Goal: Information Seeking & Learning: Find specific page/section

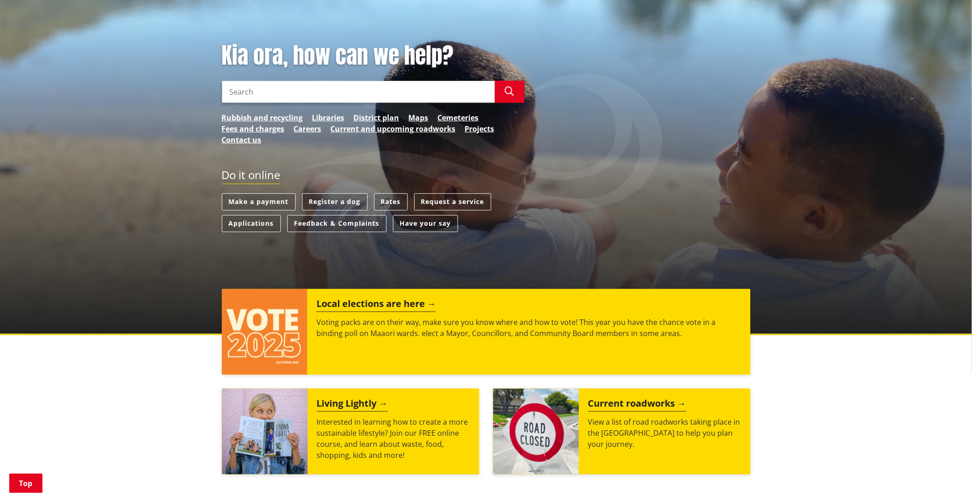
scroll to position [154, 0]
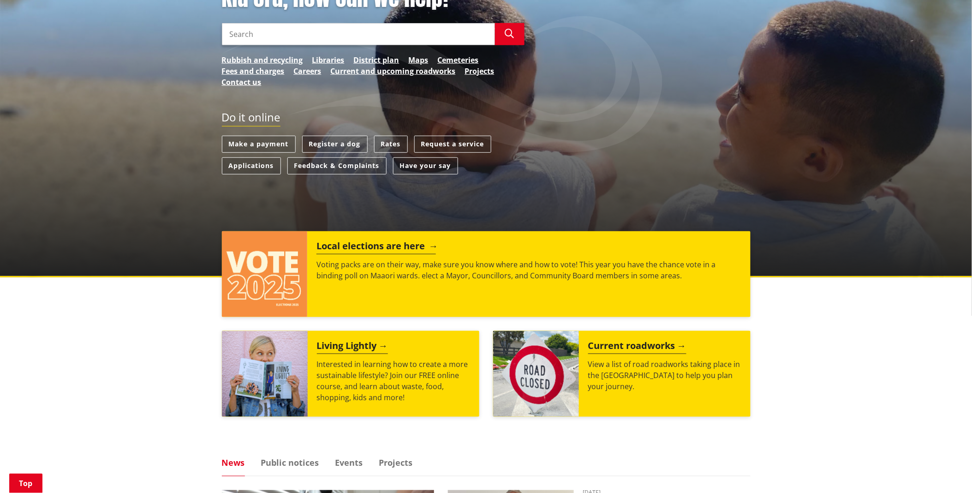
click at [379, 254] on h2 "Local elections are here" at bounding box center [377, 247] width 120 height 14
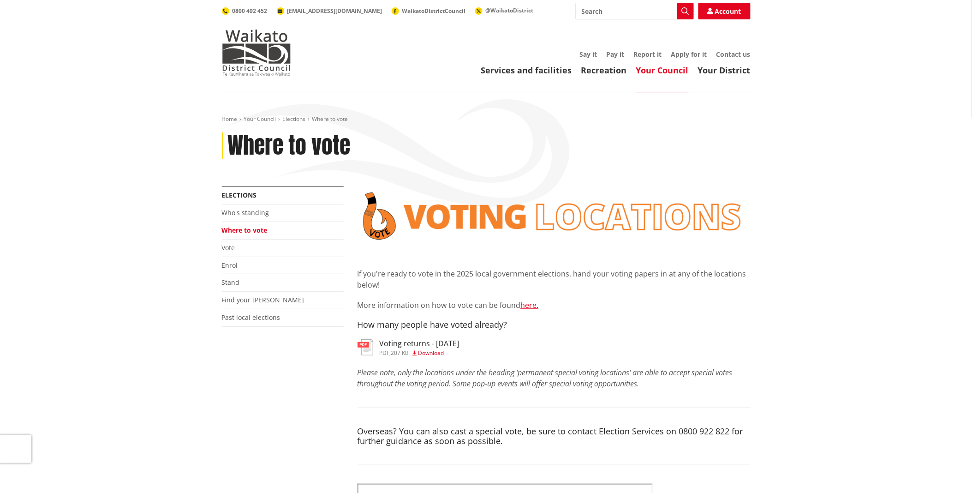
click at [436, 357] on div "Voting returns - [DATE] pdf , 207 KB Download" at bounding box center [554, 348] width 393 height 18
click at [435, 352] on span "Download" at bounding box center [432, 353] width 26 height 8
